Goal: Find specific page/section: Find specific page/section

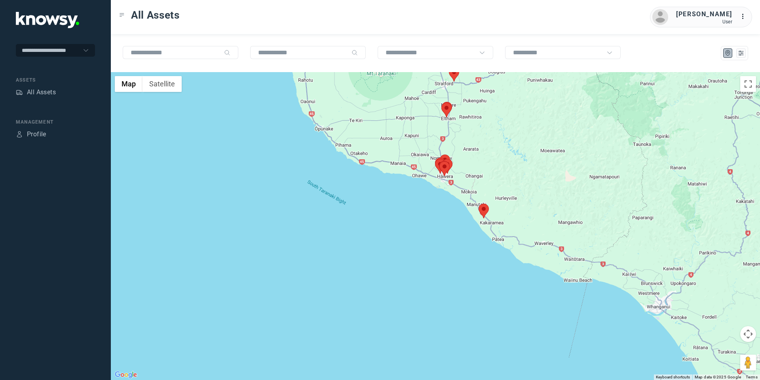
click at [488, 212] on img at bounding box center [484, 210] width 10 height 15
click at [479, 203] on area at bounding box center [479, 203] width 0 height 0
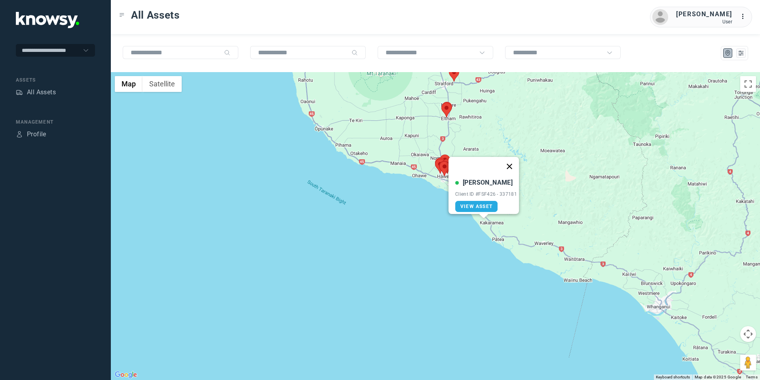
click at [510, 160] on button "Close" at bounding box center [509, 166] width 19 height 19
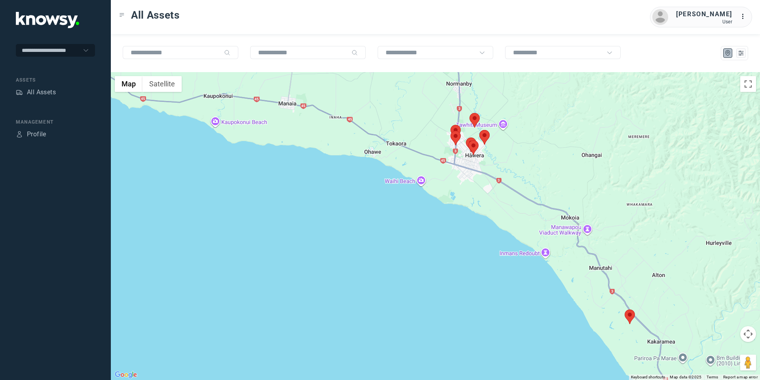
click at [450, 131] on area at bounding box center [450, 131] width 0 height 0
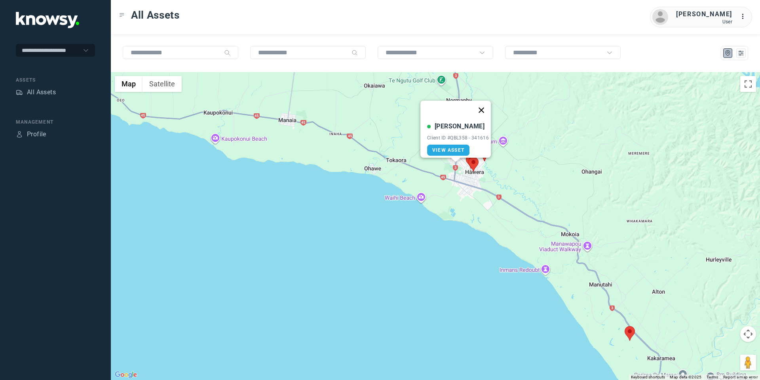
click at [482, 103] on button "Close" at bounding box center [481, 110] width 19 height 19
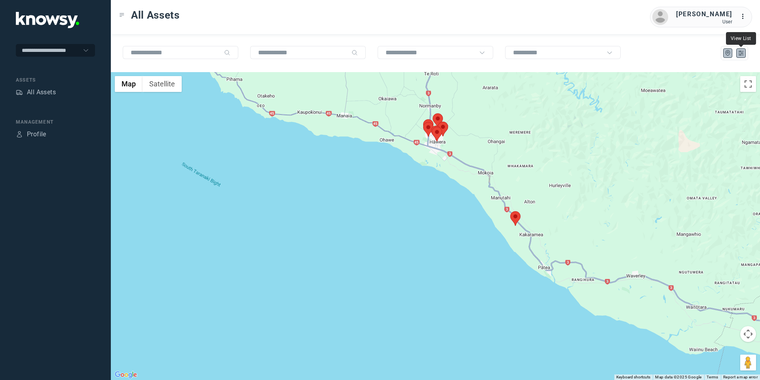
click at [738, 51] on icon "List" at bounding box center [740, 52] width 7 height 7
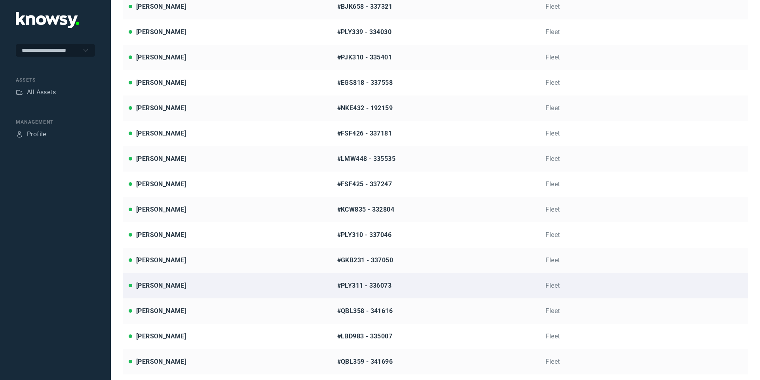
scroll to position [169, 0]
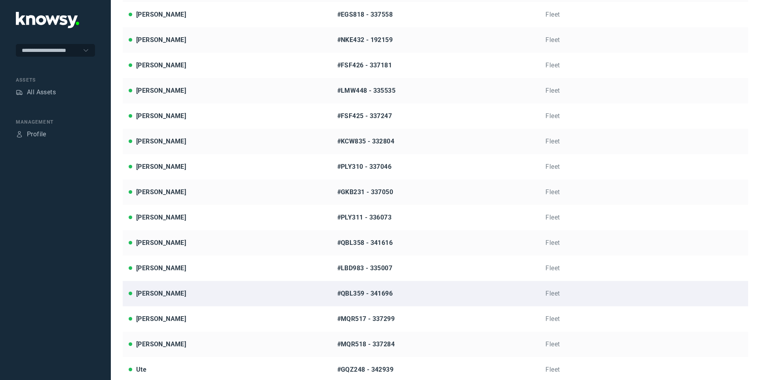
click at [177, 295] on div "[PERSON_NAME]" at bounding box center [227, 294] width 197 height 10
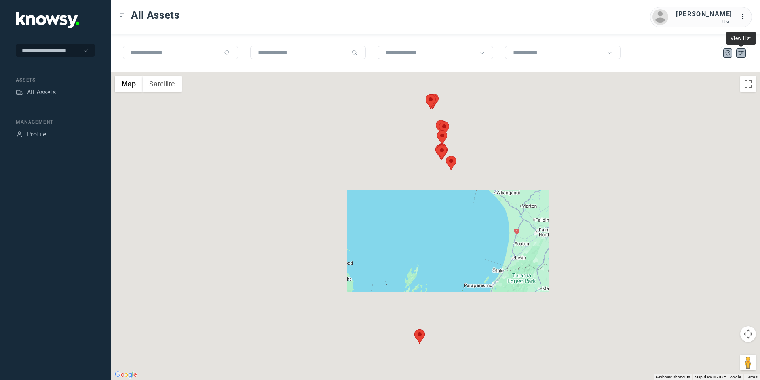
click at [739, 51] on icon "List" at bounding box center [740, 52] width 7 height 7
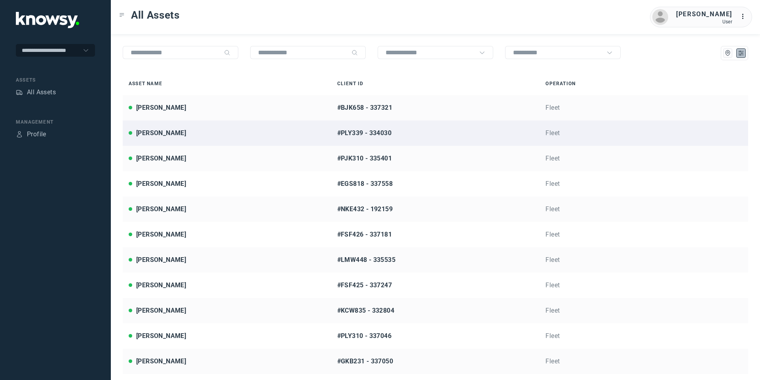
click at [186, 131] on div "[PERSON_NAME]" at bounding box center [161, 133] width 50 height 10
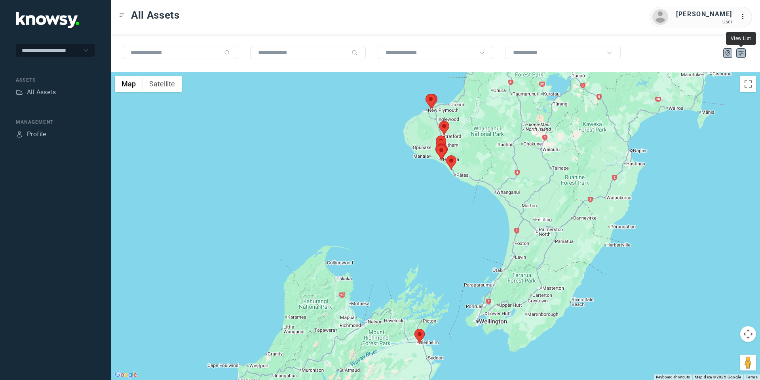
click at [740, 56] on icon "List" at bounding box center [740, 52] width 7 height 7
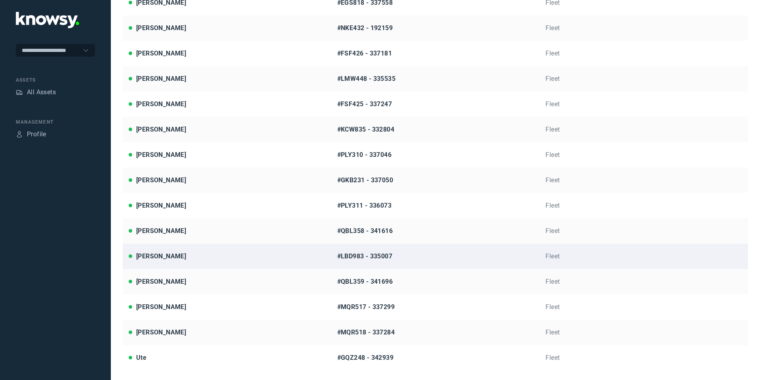
scroll to position [183, 0]
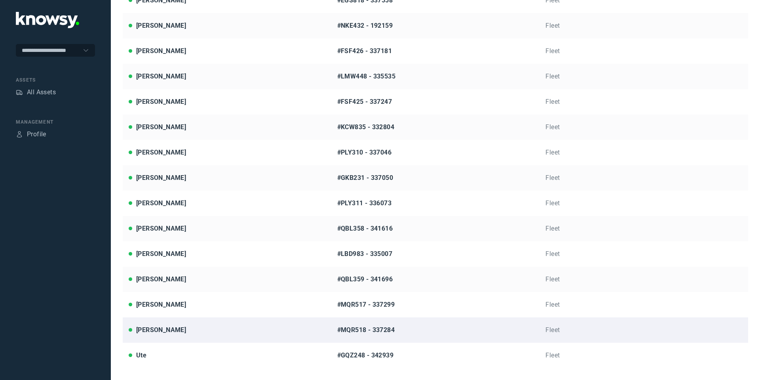
click at [177, 331] on div "[PERSON_NAME]" at bounding box center [161, 330] width 50 height 10
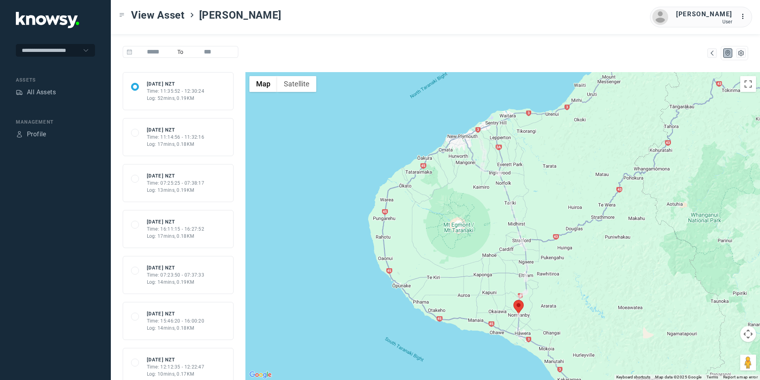
click at [748, 337] on button "Map camera controls" at bounding box center [748, 334] width 16 height 16
click at [38, 94] on div "All Assets" at bounding box center [41, 92] width 29 height 10
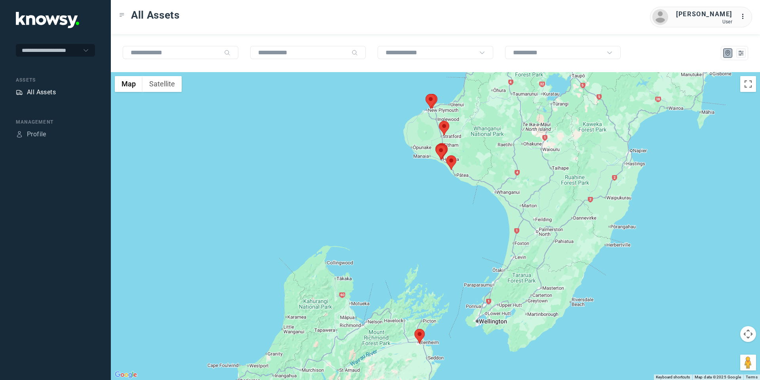
click at [53, 95] on div "All Assets" at bounding box center [41, 92] width 29 height 10
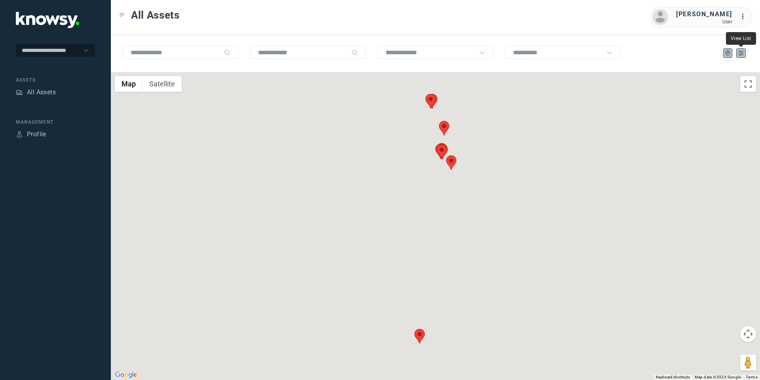
click at [743, 55] on icon "List" at bounding box center [741, 53] width 5 height 4
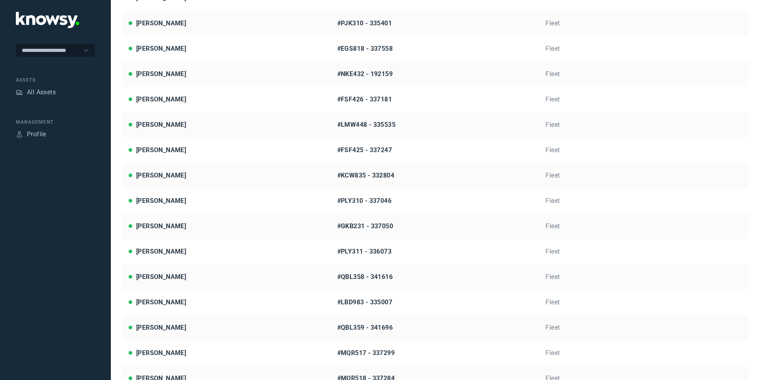
scroll to position [183, 0]
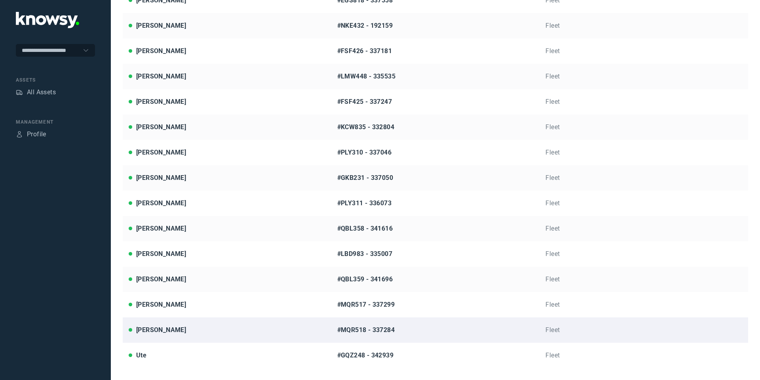
click at [169, 333] on div "[PERSON_NAME]" at bounding box center [161, 330] width 50 height 10
